Goal: Information Seeking & Learning: Learn about a topic

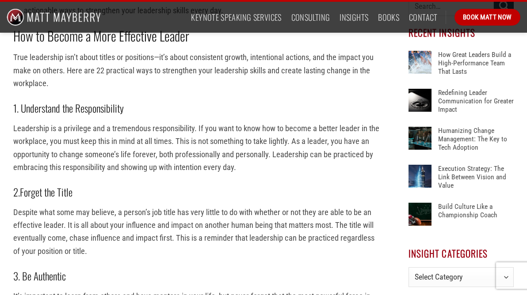
scroll to position [442, 0]
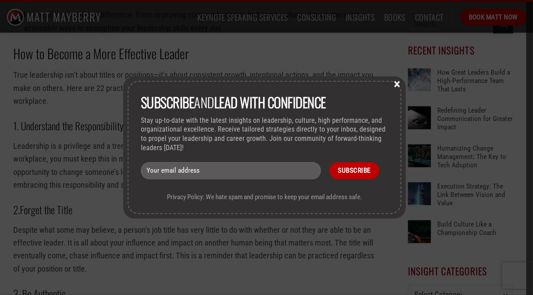
click at [396, 86] on button "×" at bounding box center [397, 84] width 13 height 8
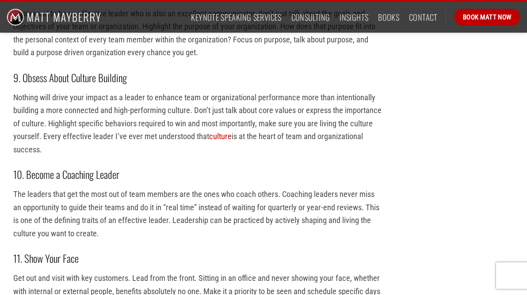
scroll to position [1149, 0]
click at [178, 118] on p "Nothing will drive your impact as a leader to enhance team or organizational pe…" at bounding box center [197, 123] width 368 height 65
click at [97, 122] on p "Nothing will drive your impact as a leader to enhance team or organizational pe…" at bounding box center [197, 123] width 368 height 65
click at [330, 152] on p "Nothing will drive your impact as a leader to enhance team or organizational pe…" at bounding box center [197, 123] width 368 height 65
drag, startPoint x: 90, startPoint y: 142, endPoint x: 106, endPoint y: 132, distance: 19.5
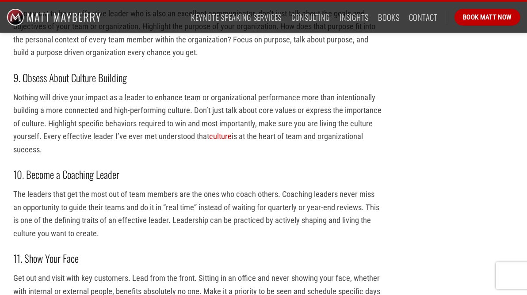
click at [91, 143] on p "Nothing will drive your impact as a leader to enhance team or organizational pe…" at bounding box center [197, 123] width 368 height 65
click at [47, 122] on p "Nothing will drive your impact as a leader to enhance team or organizational pe…" at bounding box center [197, 123] width 368 height 65
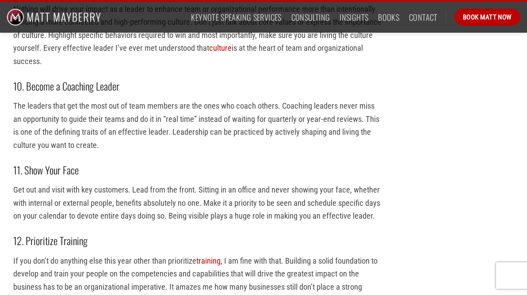
click at [173, 64] on p "Nothing will drive your impact as a leader to enhance team or organizational pe…" at bounding box center [197, 35] width 368 height 65
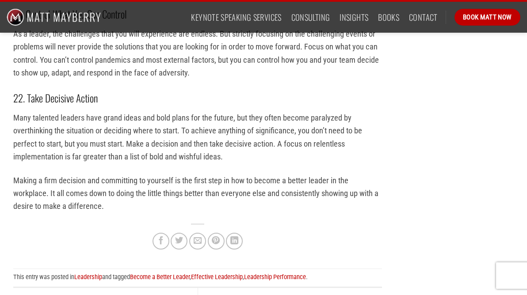
scroll to position [2342, 0]
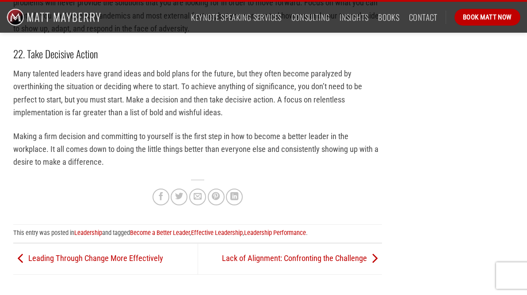
click at [49, 117] on p "Many talented leaders have grand ideas and bold plans for the future, but they …" at bounding box center [197, 93] width 368 height 52
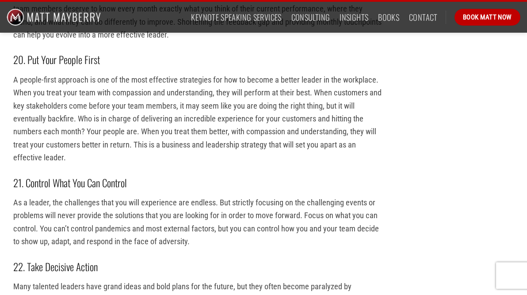
scroll to position [2121, 0]
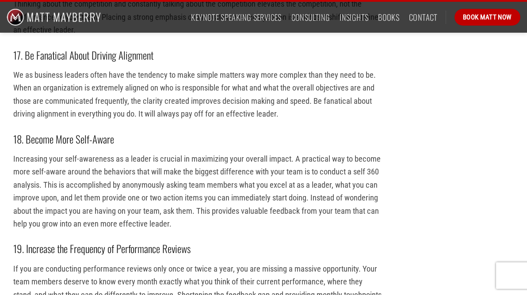
scroll to position [1811, 0]
